Goal: Task Accomplishment & Management: Complete application form

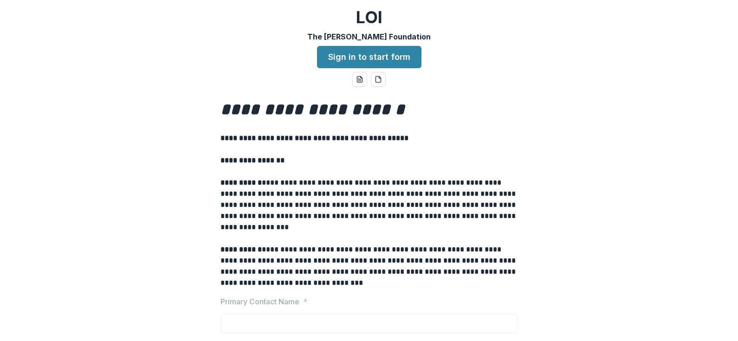
click at [401, 52] on link "Sign in to start form" at bounding box center [369, 57] width 104 height 22
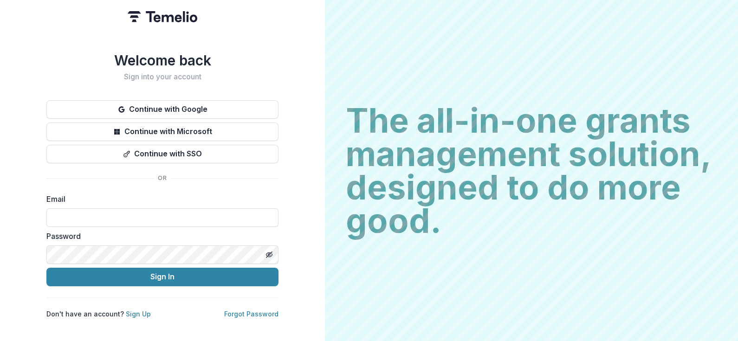
type input "**********"
click at [269, 251] on icon "Toggle password visibility" at bounding box center [268, 254] width 7 height 7
click at [212, 273] on button "Sign In" at bounding box center [162, 277] width 232 height 19
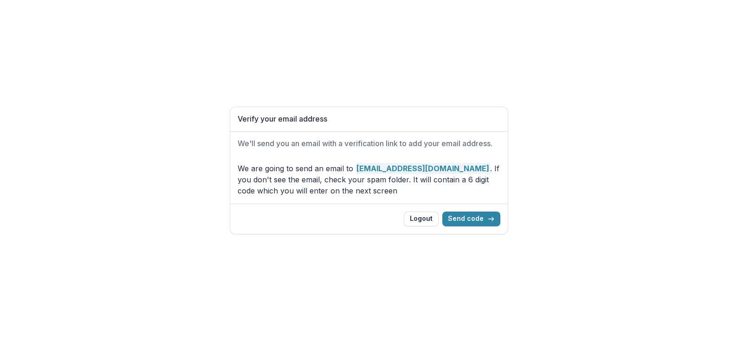
click at [457, 218] on button "Send code" at bounding box center [471, 219] width 58 height 15
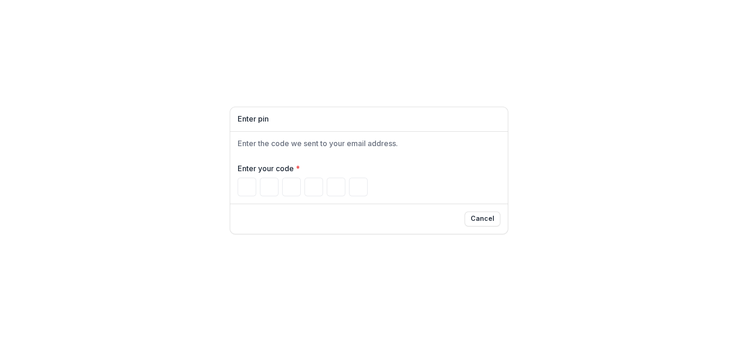
type input "*"
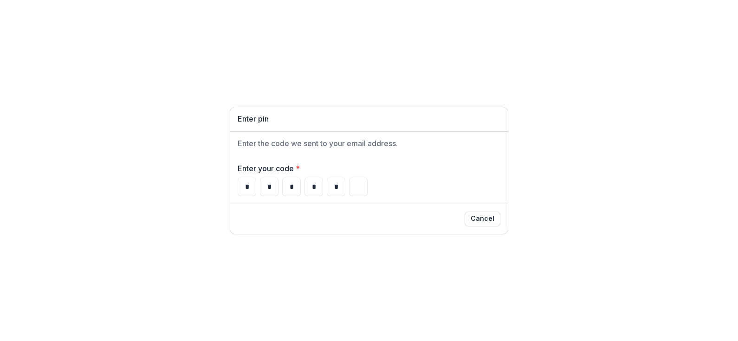
type input "*"
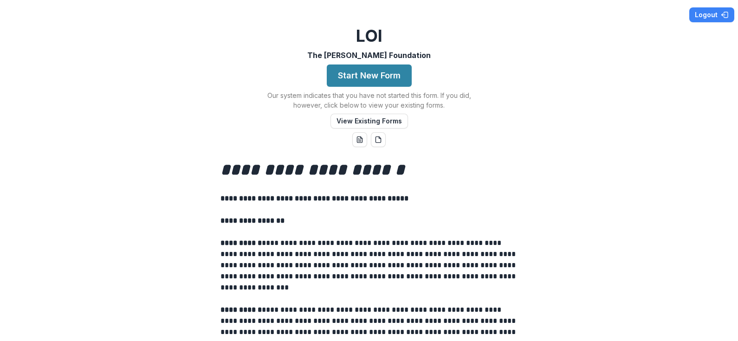
click at [380, 74] on button "Start New Form" at bounding box center [369, 76] width 85 height 22
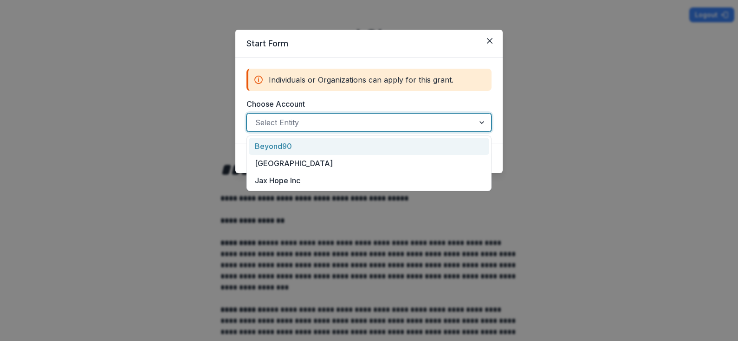
click at [478, 118] on div at bounding box center [482, 123] width 17 height 18
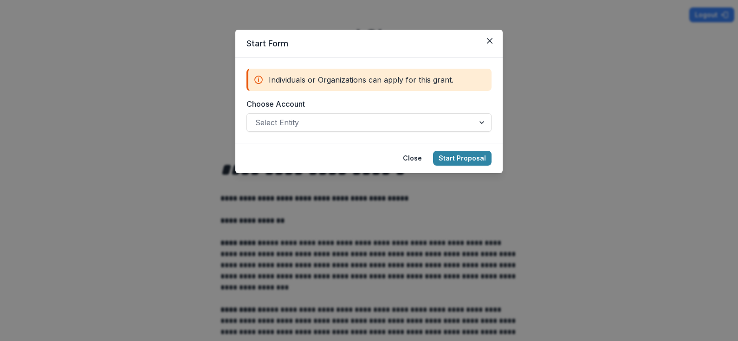
click at [522, 84] on div "Start Form Individuals or Organizations can apply for this grant. Choose Accoun…" at bounding box center [369, 170] width 738 height 341
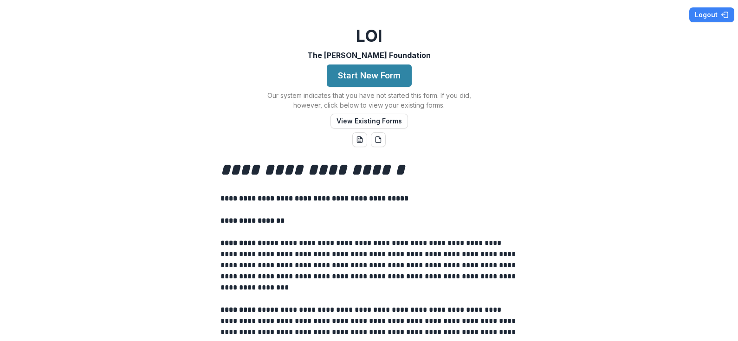
click at [363, 76] on button "Start New Form" at bounding box center [369, 76] width 85 height 22
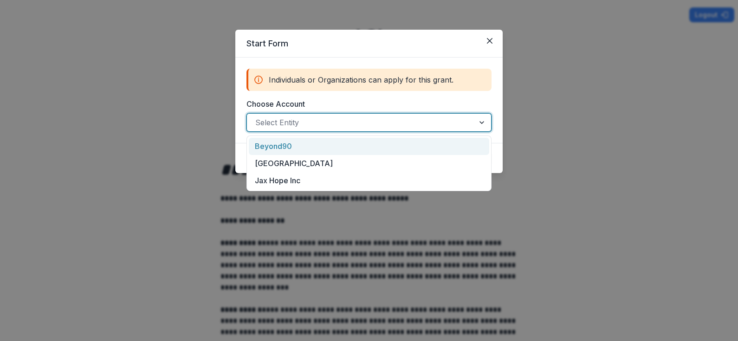
click at [263, 119] on div at bounding box center [360, 122] width 211 height 13
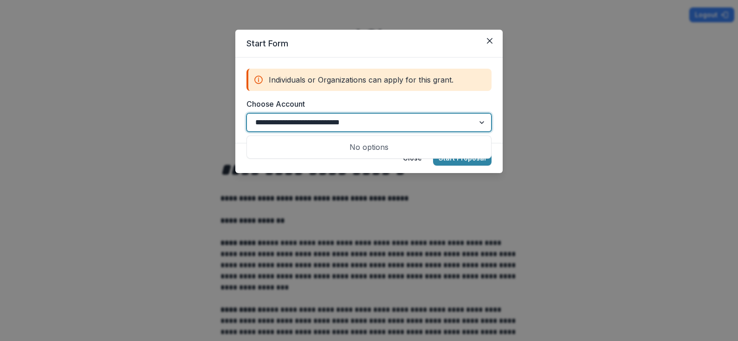
type input "**********"
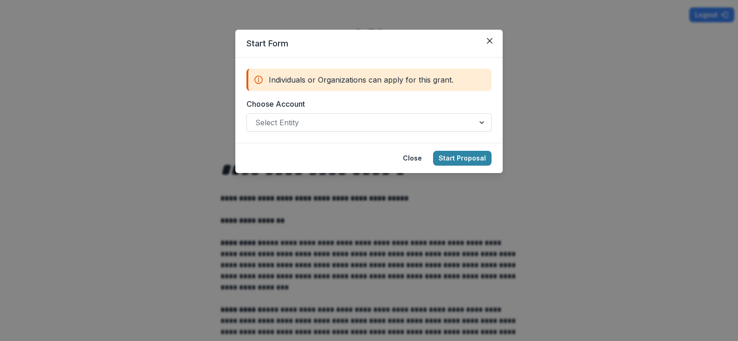
click at [629, 132] on div "Start Form Individuals or Organizations can apply for this grant. Choose Accoun…" at bounding box center [369, 170] width 738 height 341
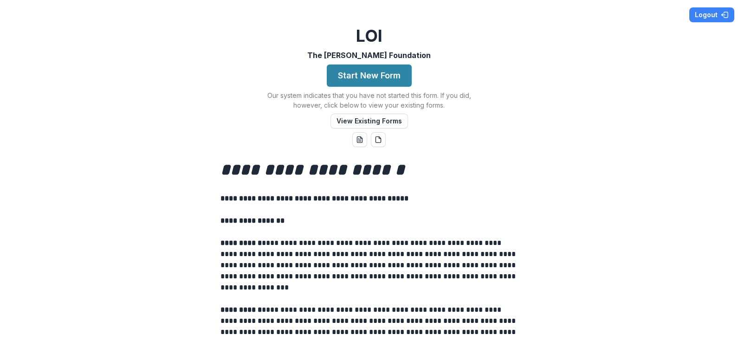
click at [339, 71] on button "Start New Form" at bounding box center [369, 76] width 85 height 22
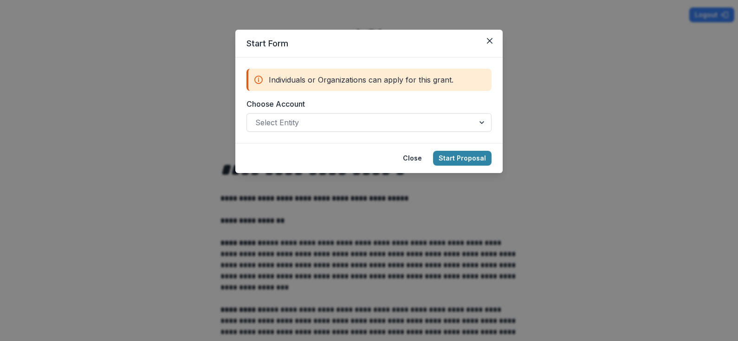
click at [487, 38] on icon "Close" at bounding box center [490, 41] width 6 height 6
